Goal: Navigation & Orientation: Find specific page/section

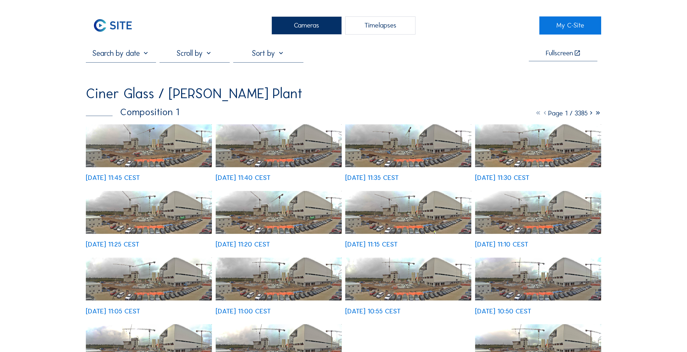
click at [120, 27] on img at bounding box center [113, 25] width 54 height 18
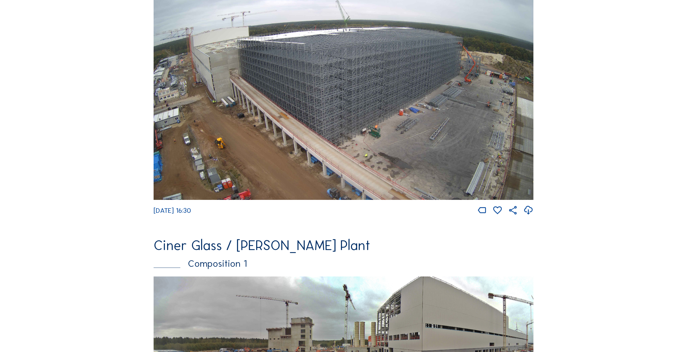
scroll to position [810, 0]
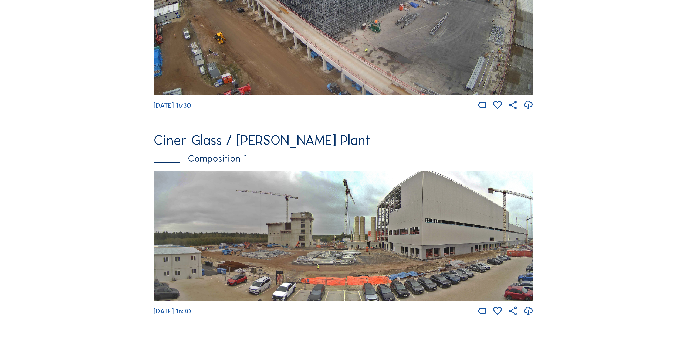
click at [366, 246] on img at bounding box center [344, 236] width 380 height 130
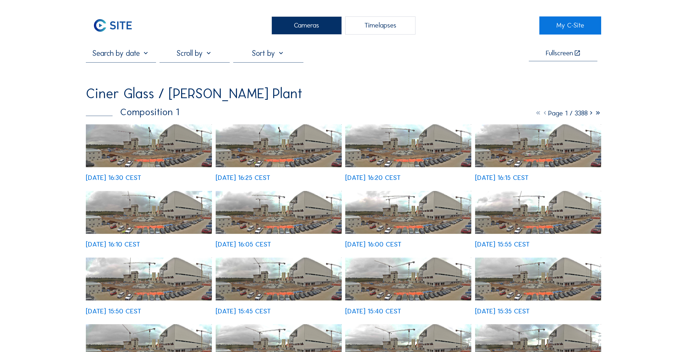
click at [119, 30] on img at bounding box center [113, 25] width 54 height 18
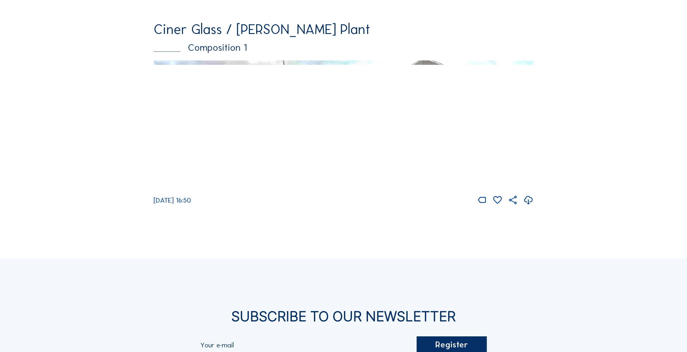
scroll to position [918, 0]
